Goal: Download file/media

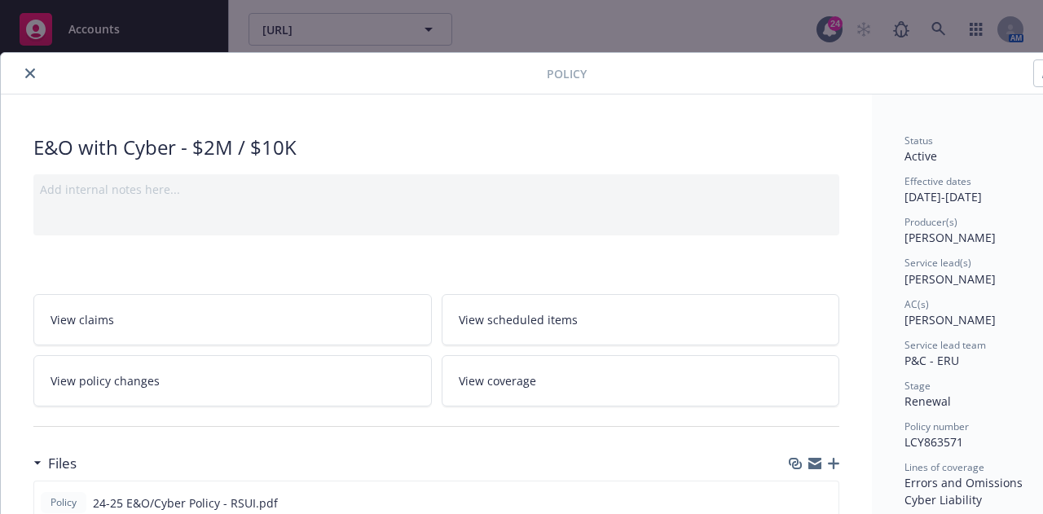
click at [30, 74] on icon "close" at bounding box center [30, 73] width 10 height 10
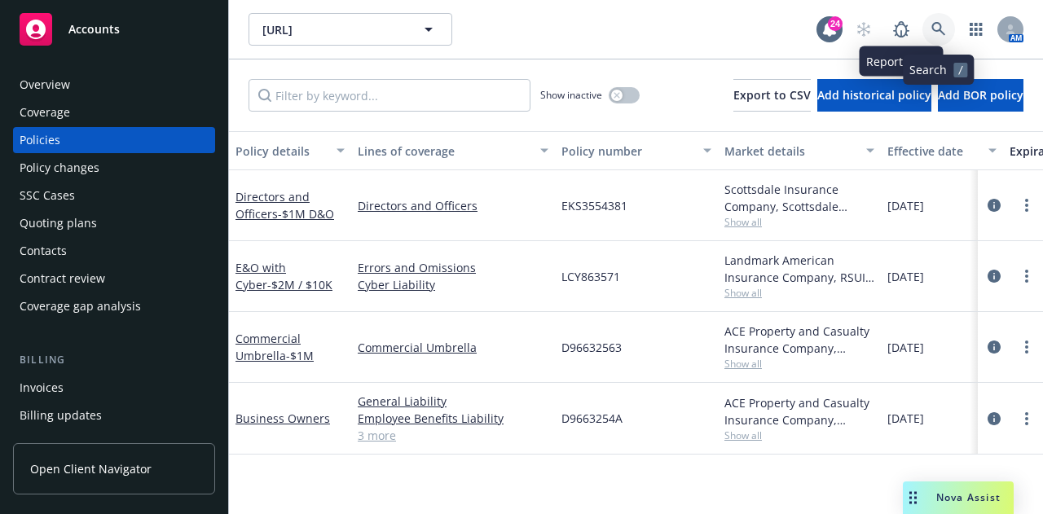
click at [938, 30] on icon at bounding box center [939, 29] width 14 height 14
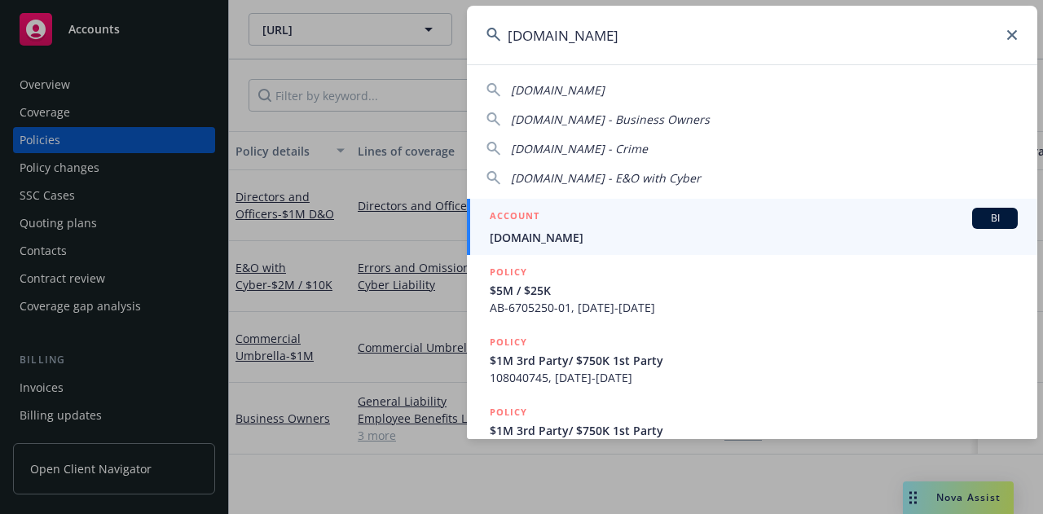
type input "[DOMAIN_NAME]"
click at [629, 218] on div "ACCOUNT BI" at bounding box center [754, 218] width 528 height 21
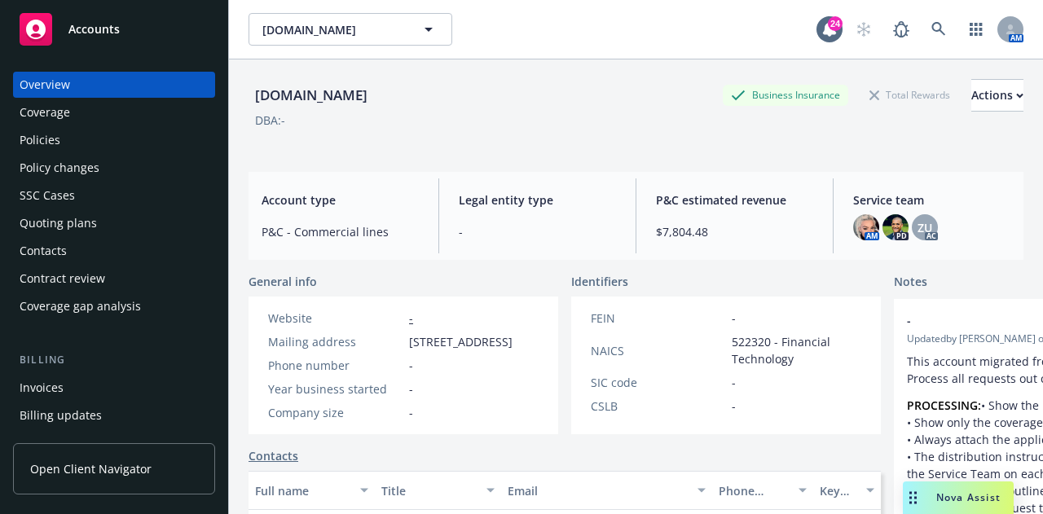
click at [119, 136] on div "Policies" at bounding box center [114, 140] width 189 height 26
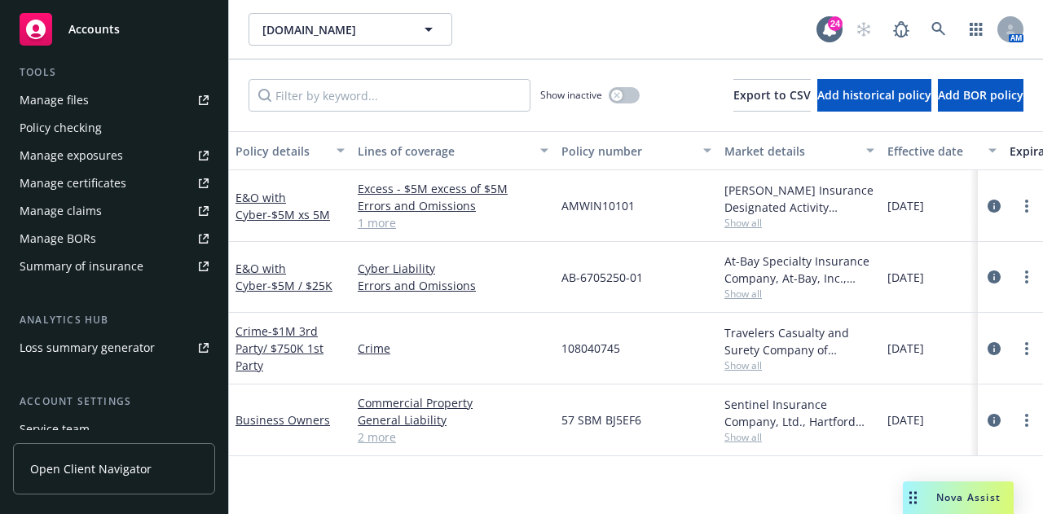
scroll to position [452, 0]
click at [113, 100] on link "Manage files" at bounding box center [114, 101] width 202 height 26
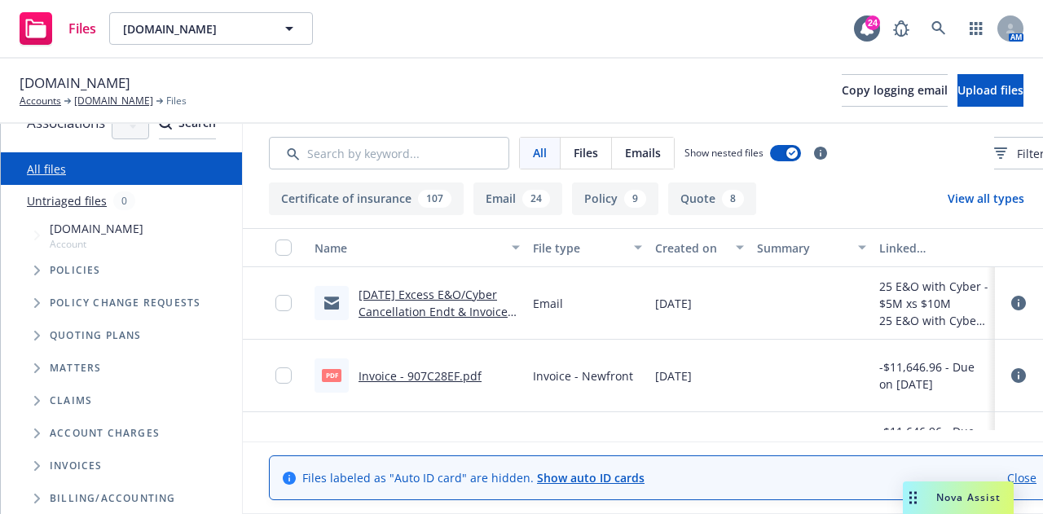
scroll to position [31, 0]
click at [31, 301] on span "Tree Example" at bounding box center [37, 302] width 26 height 26
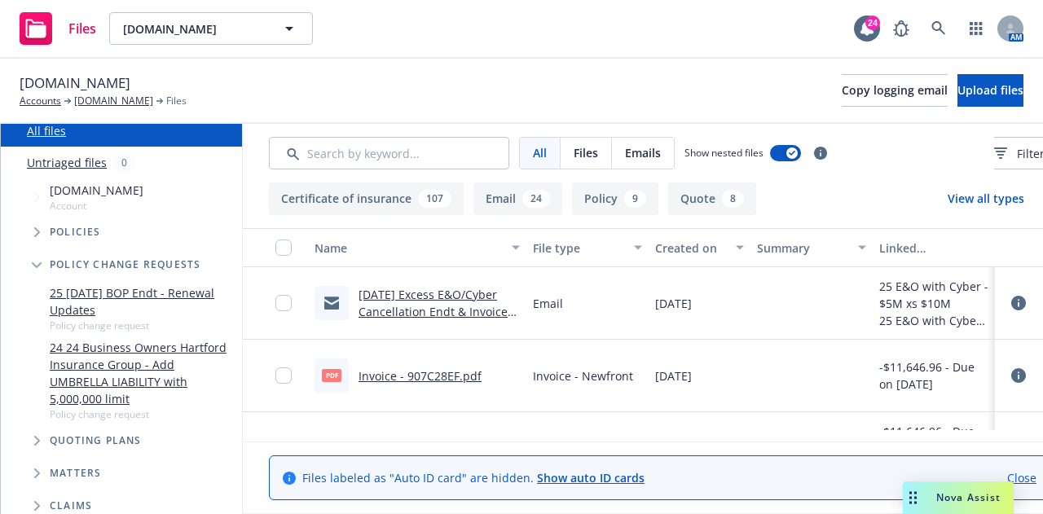
scroll to position [98, 0]
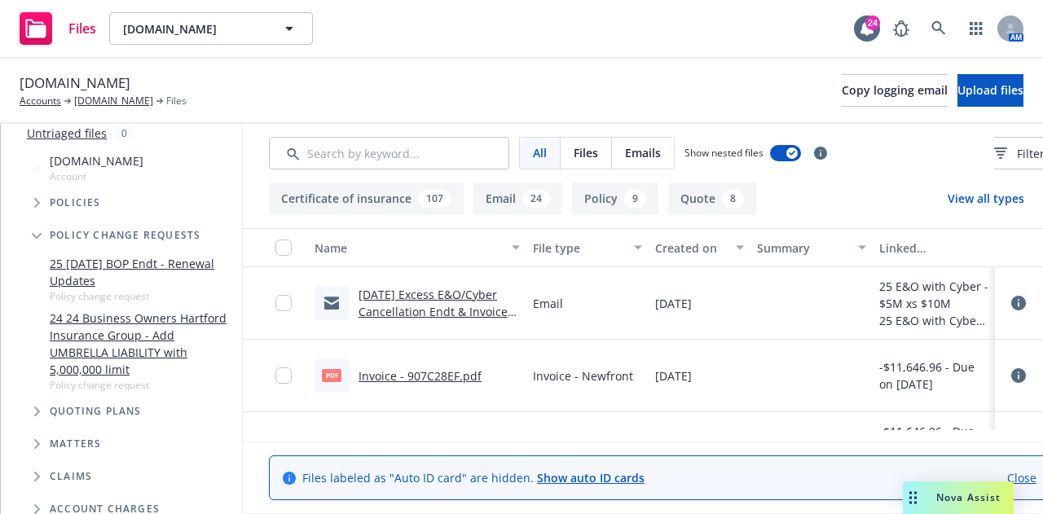
click at [35, 237] on icon "Tree Example" at bounding box center [37, 236] width 10 height 6
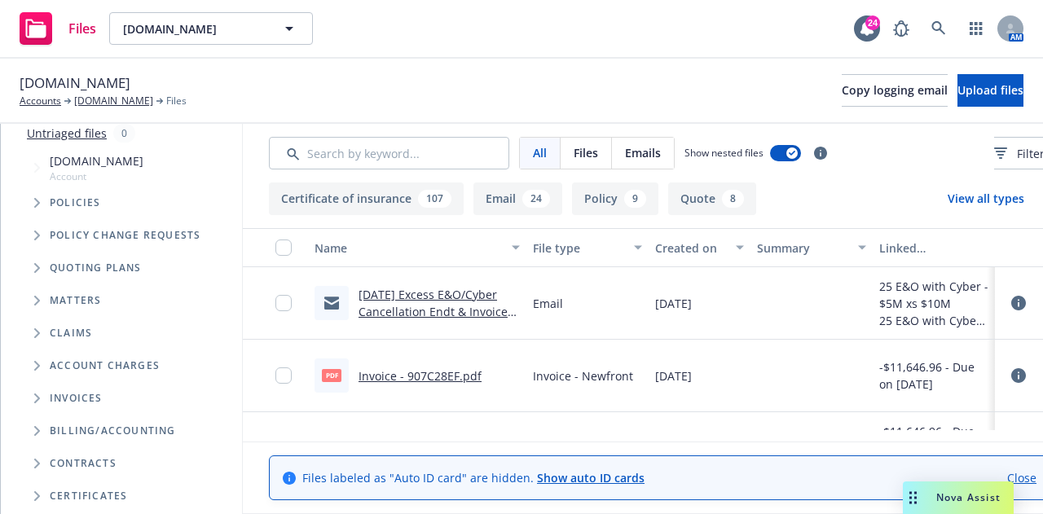
click at [34, 271] on icon "Tree Example" at bounding box center [37, 268] width 7 height 10
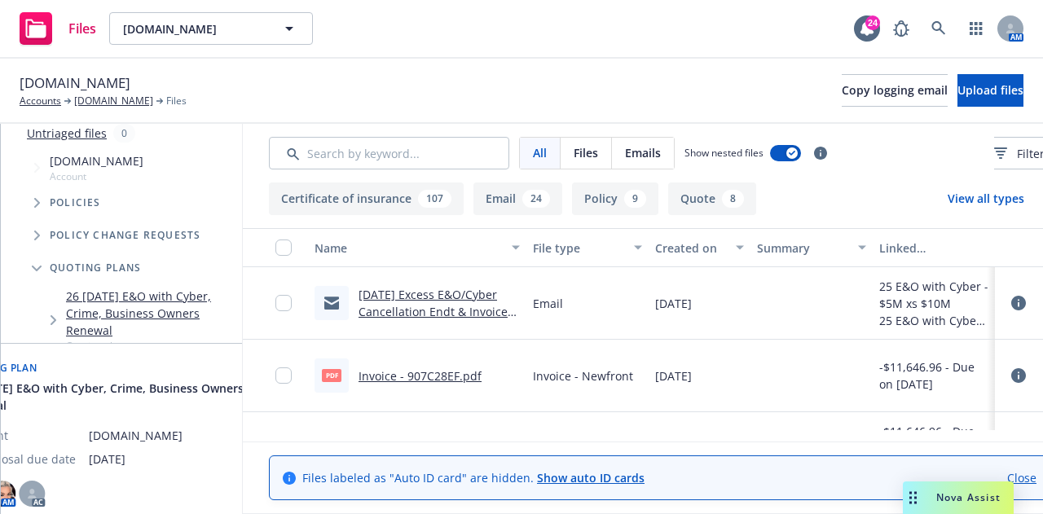
click at [172, 302] on link "26 03/01/26 E&O with Cyber, Crime, Business Owners Renewal" at bounding box center [151, 313] width 170 height 51
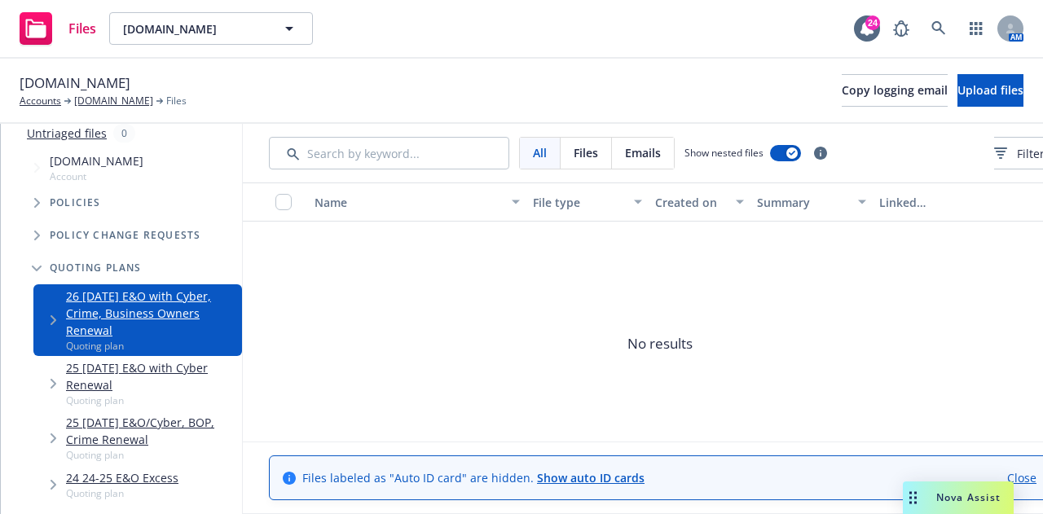
click at [209, 359] on link "25 04/01/25 E&O with Cyber Renewal" at bounding box center [151, 376] width 170 height 34
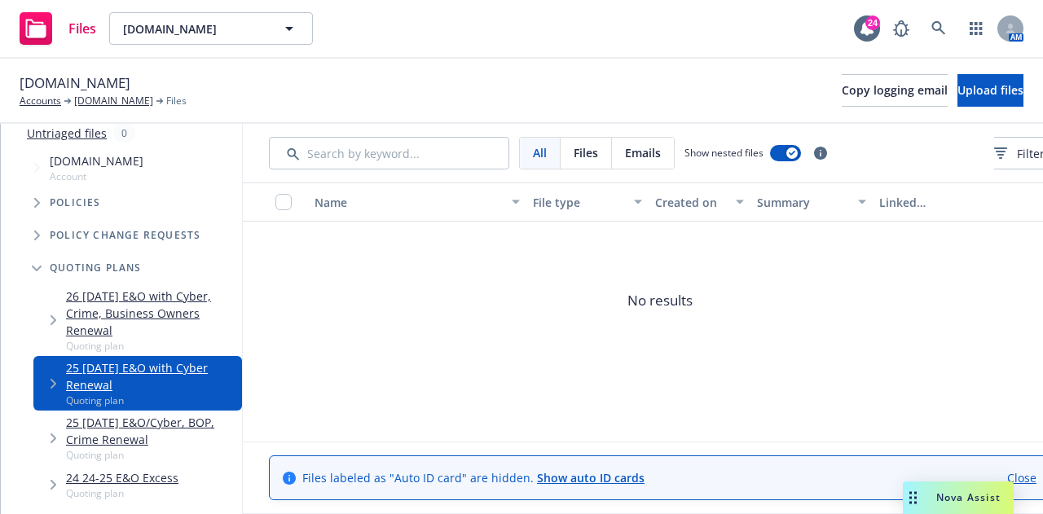
scroll to position [44, 0]
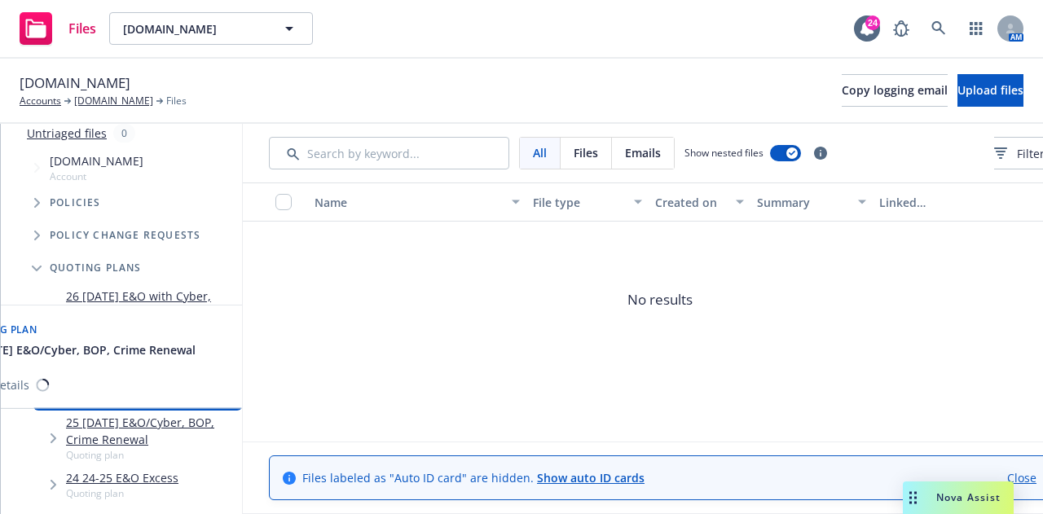
click at [205, 414] on link "25 03/01/25 E&O/Cyber, BOP, Crime Renewal" at bounding box center [151, 431] width 170 height 34
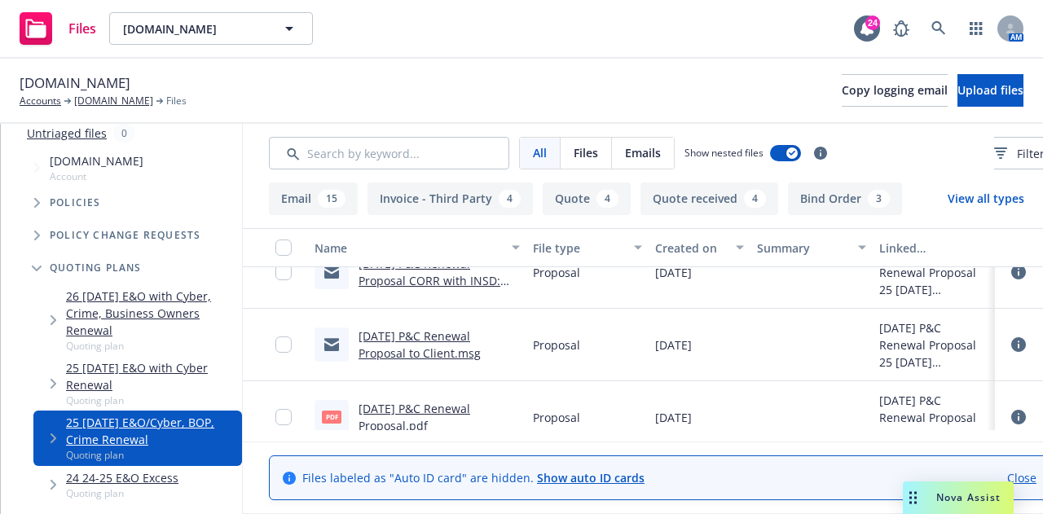
scroll to position [1194, 0]
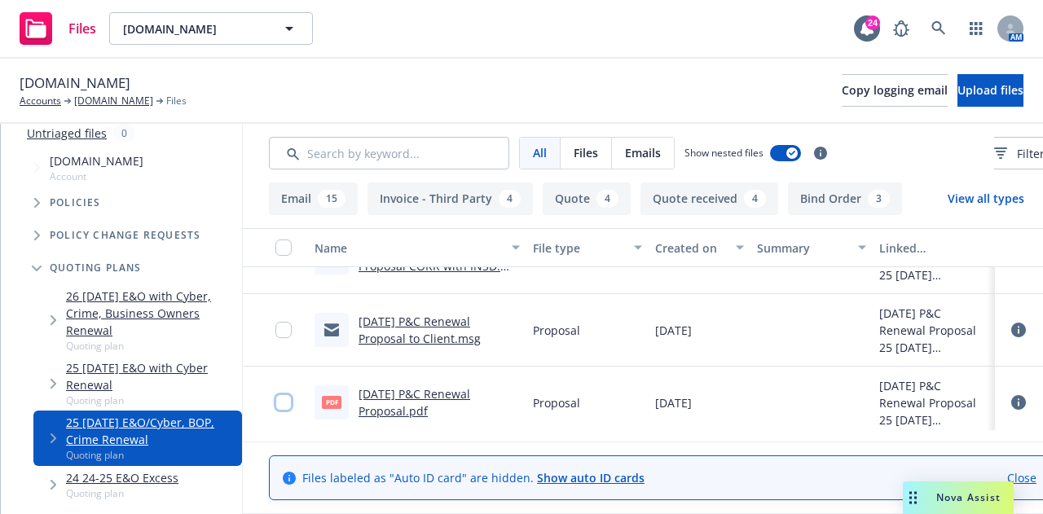
click at [292, 405] on input "checkbox" at bounding box center [284, 403] width 16 height 16
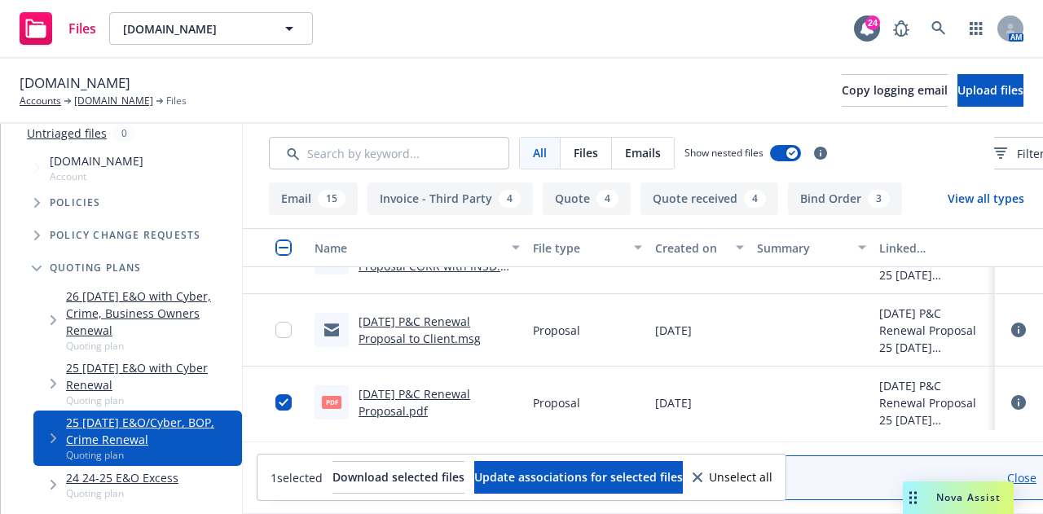
scroll to position [1207, 0]
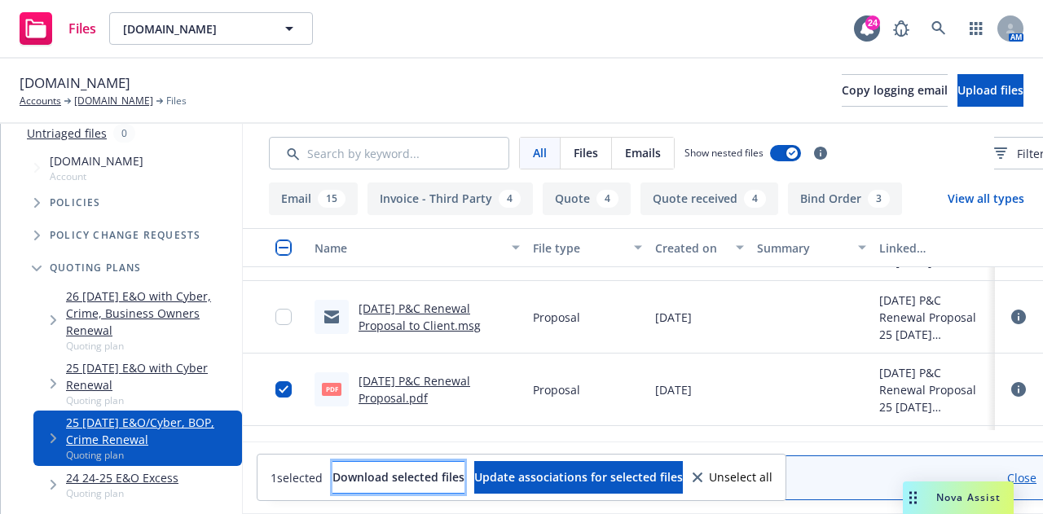
click at [409, 466] on button "Download selected files" at bounding box center [399, 477] width 132 height 33
